Goal: Information Seeking & Learning: Find specific fact

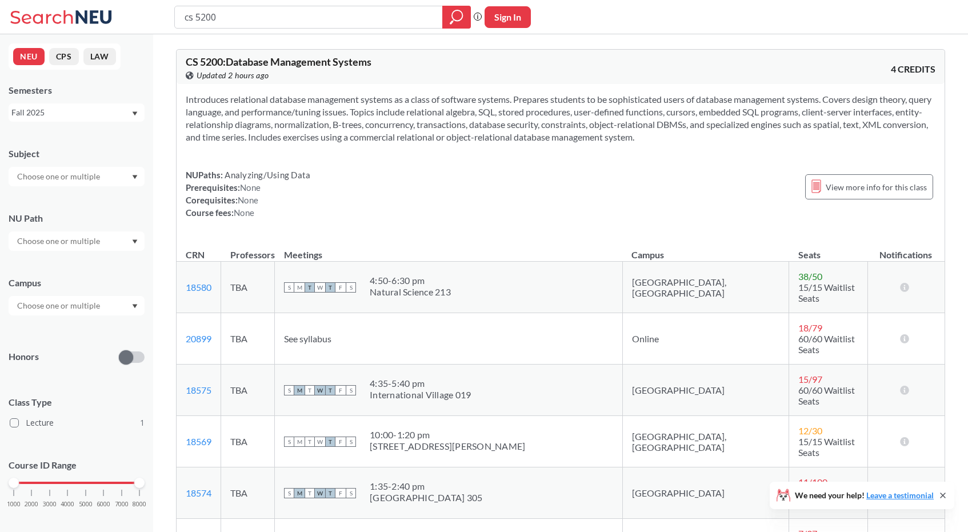
scroll to position [405, 0]
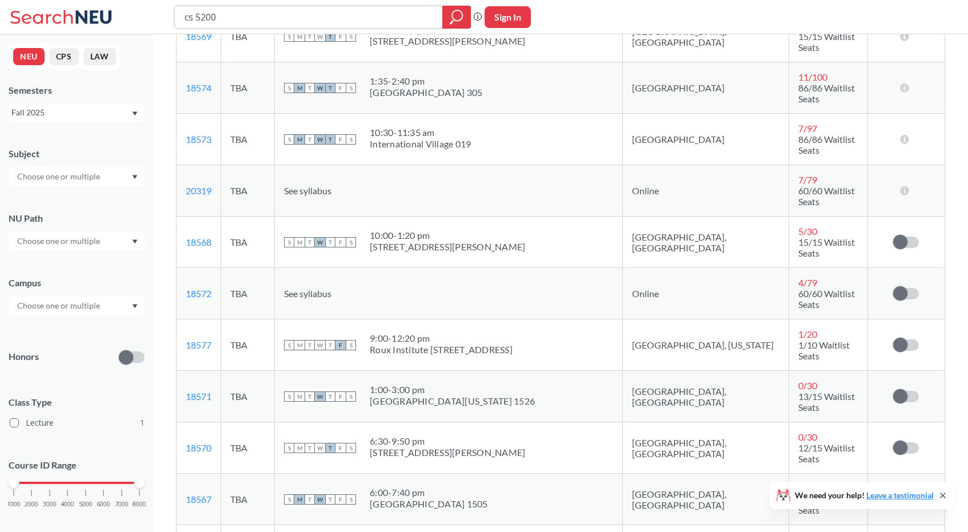
click at [281, 22] on input "cs 5200" at bounding box center [308, 16] width 251 height 19
type input "c"
type input "cs 5001"
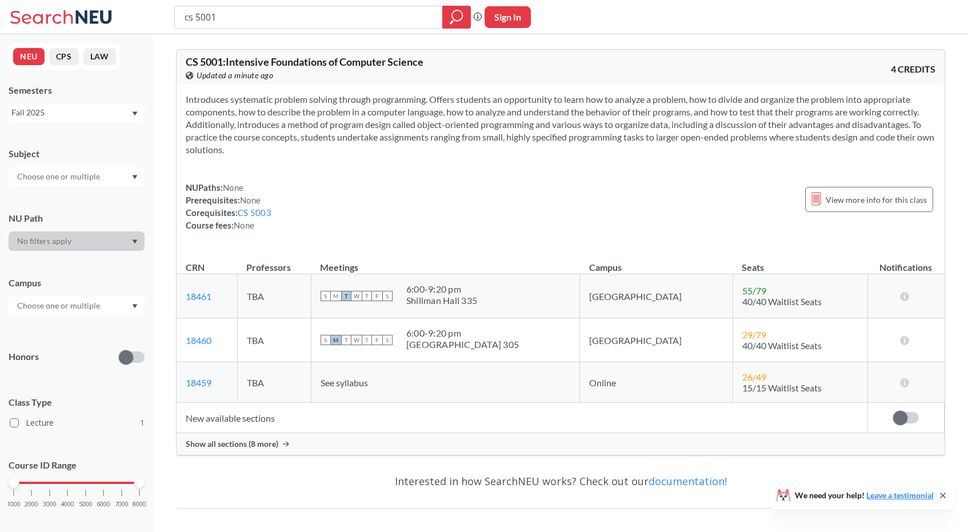
click at [262, 446] on span "Show all sections (8 more)" at bounding box center [232, 444] width 93 height 10
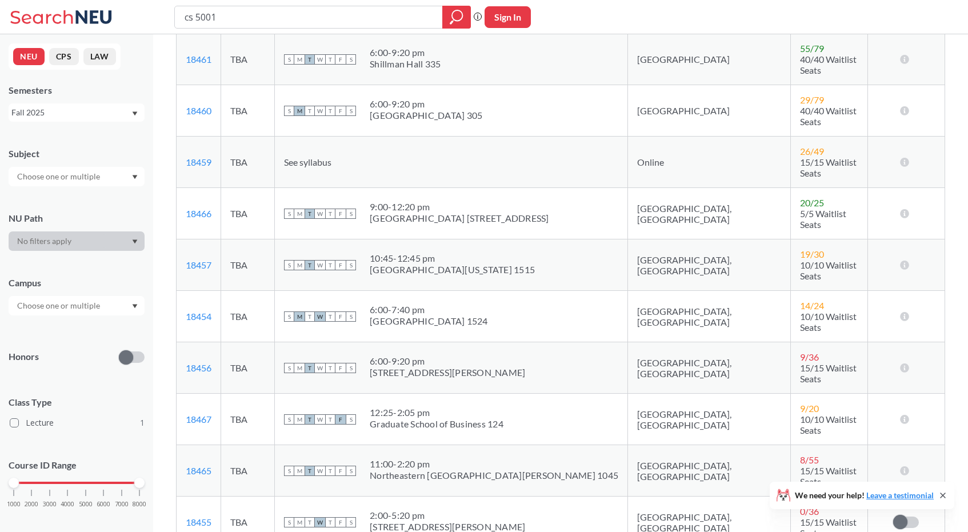
scroll to position [242, 0]
click at [204, 155] on link "18459" at bounding box center [199, 160] width 26 height 11
drag, startPoint x: 220, startPoint y: 142, endPoint x: 182, endPoint y: 143, distance: 37.7
click at [182, 143] on td "18459 View this section on Banner." at bounding box center [199, 160] width 45 height 51
copy link "18459"
